Goal: Transaction & Acquisition: Purchase product/service

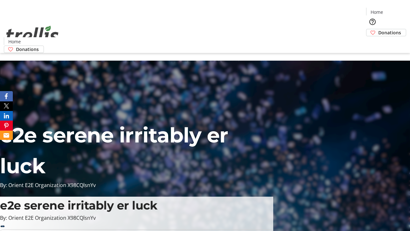
click at [379, 29] on span "Donations" at bounding box center [390, 32] width 23 height 7
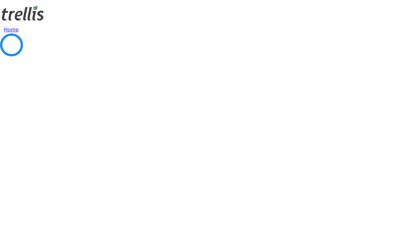
select select "CA"
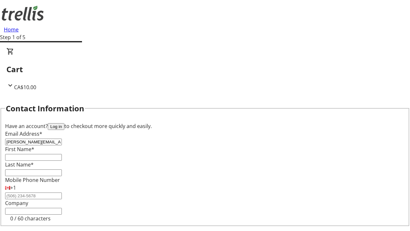
type input "[PERSON_NAME][EMAIL_ADDRESS][DOMAIN_NAME]"
type input "[PERSON_NAME]"
type input "[STREET_ADDRESS][PERSON_NAME]"
type input "Kelowna"
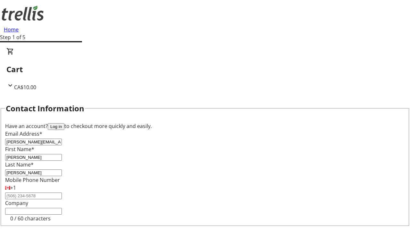
select select "BC"
type input "Kelowna"
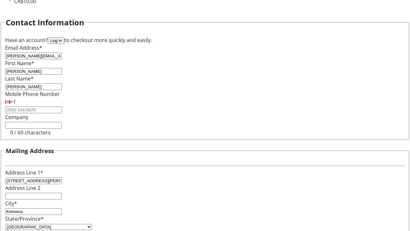
type input "V1Y 0C2"
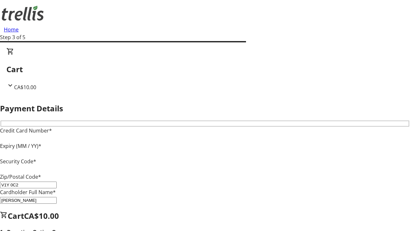
type input "V1Y 0C2"
